Goal: Information Seeking & Learning: Learn about a topic

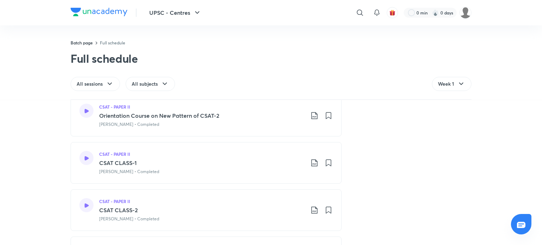
scroll to position [87, 0]
click at [226, 119] on div "CSAT - PAPER II Orientation Course on New Pattern of CSAT-2 [PERSON_NAME] • Com…" at bounding box center [201, 114] width 205 height 24
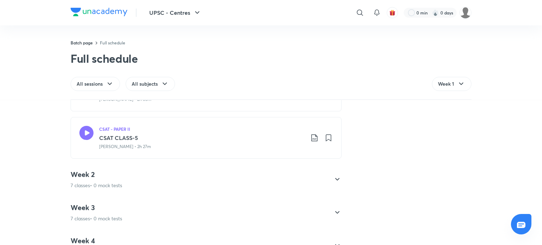
scroll to position [306, 0]
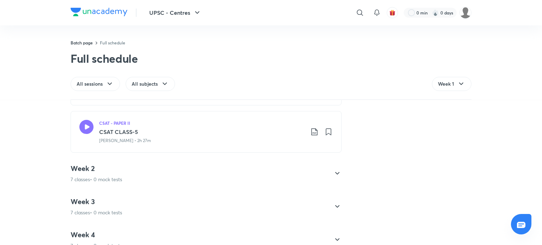
click at [193, 177] on div "Week 2 7 classes • 0 mock tests" at bounding box center [200, 173] width 258 height 19
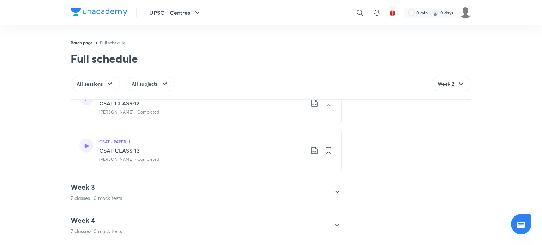
scroll to position [322, 0]
click at [168, 188] on div "Week 3 7 classes • 0 mock tests" at bounding box center [200, 190] width 258 height 19
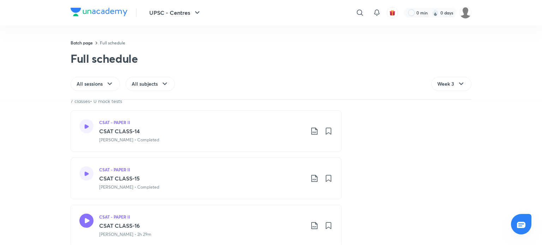
scroll to position [90, 0]
click at [247, 134] on h3 "CSAT CLASS-14" at bounding box center [201, 131] width 205 height 8
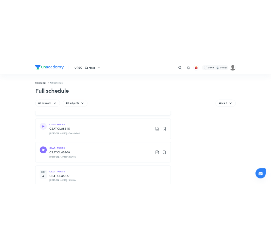
scroll to position [134, 0]
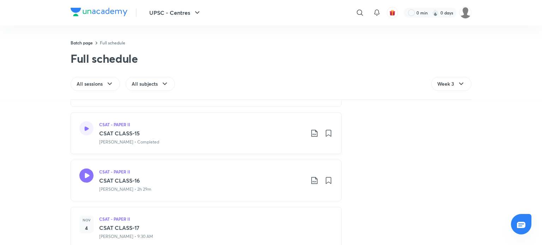
click at [195, 134] on h3 "CSAT CLASS-15" at bounding box center [201, 133] width 205 height 8
click at [132, 192] on p "Madhukar Kotawe • 2h 29m" at bounding box center [125, 189] width 52 height 6
click at [310, 182] on icon at bounding box center [314, 180] width 8 height 8
click at [273, 218] on p "With annotation" at bounding box center [259, 217] width 36 height 7
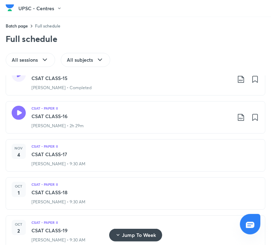
scroll to position [129, 0]
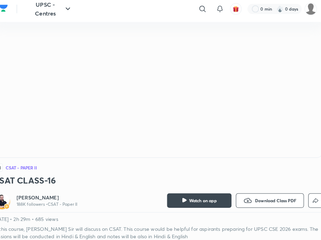
scroll to position [46, 0]
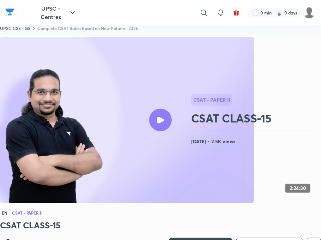
click at [165, 115] on div at bounding box center [160, 120] width 23 height 23
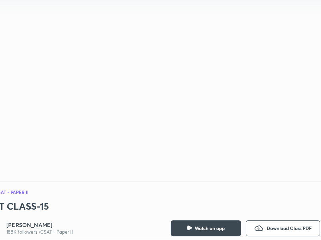
scroll to position [17, 0]
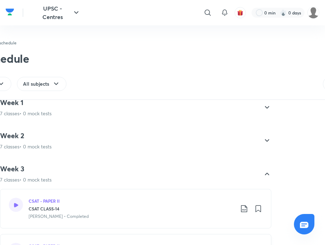
scroll to position [7, 0]
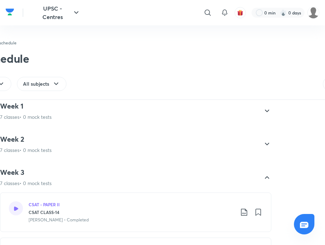
click at [43, 146] on div "Week 2 7 classes • 0 mock tests" at bounding box center [26, 144] width 52 height 19
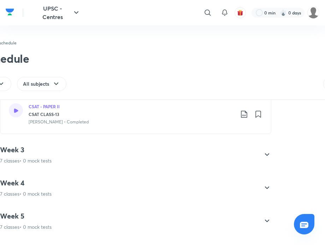
scroll to position [346, 0]
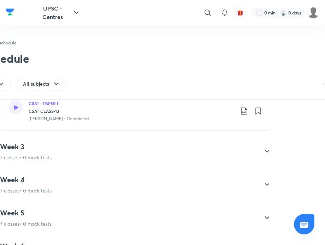
drag, startPoint x: 90, startPoint y: 204, endPoint x: 23, endPoint y: 155, distance: 83.8
click at [23, 155] on p "7 classes • 0 mock tests" at bounding box center [26, 157] width 52 height 7
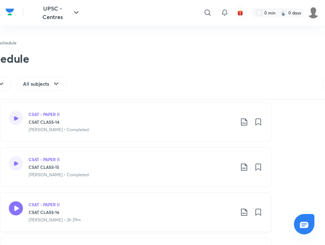
scroll to position [97, 0]
click at [69, 129] on p "Madhukar Kotawe • Completed" at bounding box center [59, 130] width 60 height 6
